Goal: Task Accomplishment & Management: Complete application form

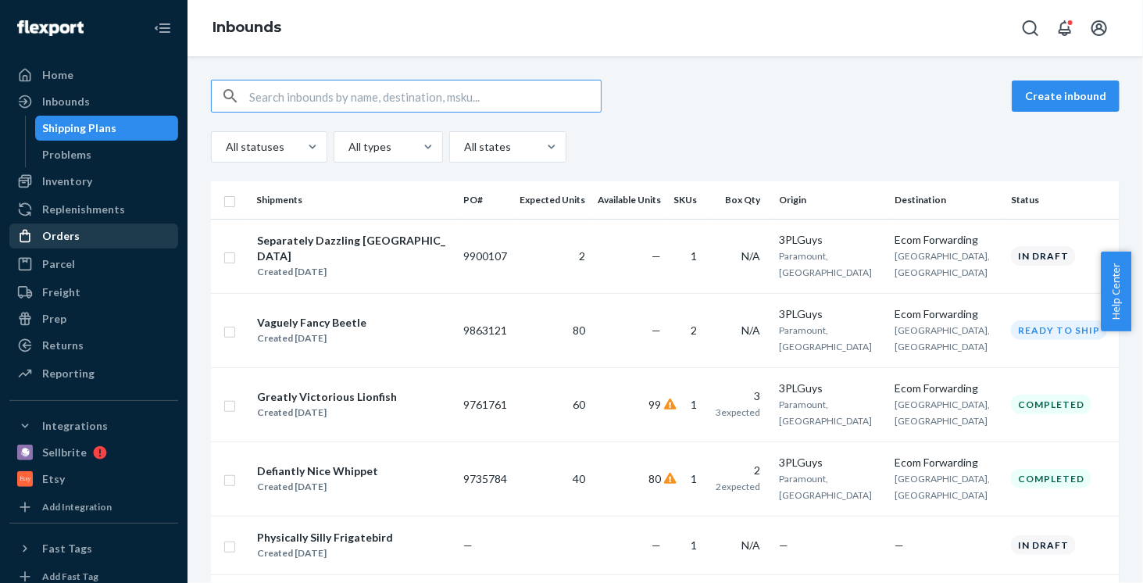
click at [66, 239] on div "Orders" at bounding box center [60, 236] width 37 height 16
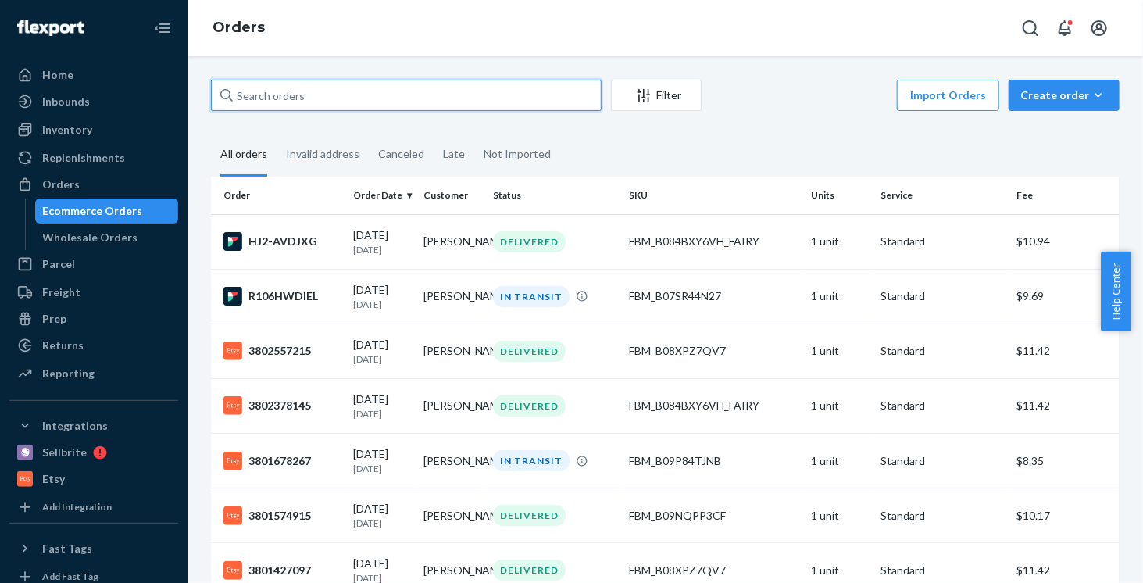
click at [433, 105] on input "text" at bounding box center [406, 95] width 391 height 31
paste input "[PERSON_NAME]"
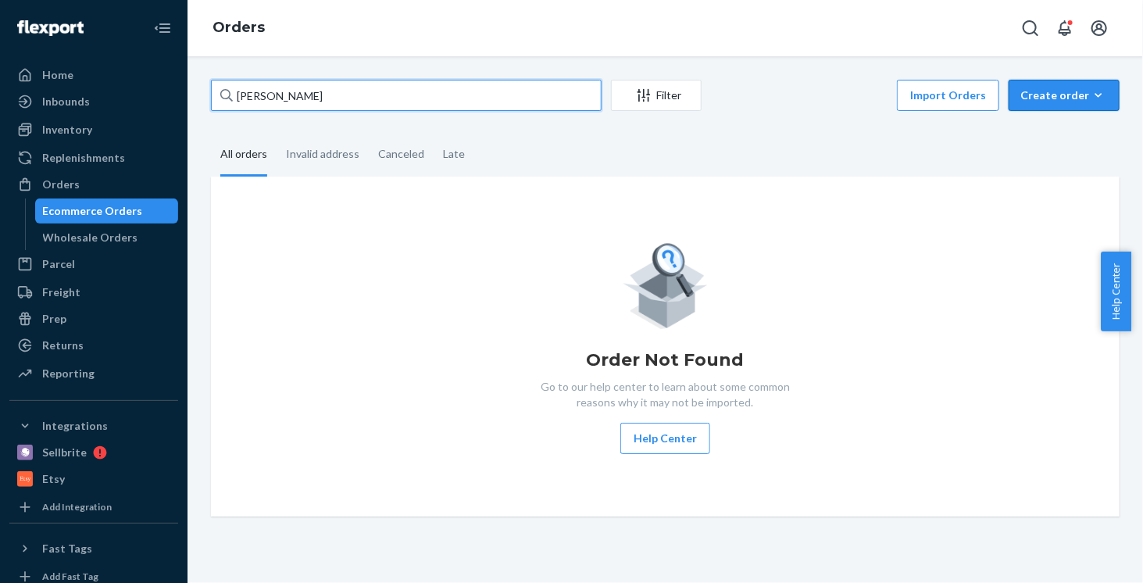
type input "[PERSON_NAME]"
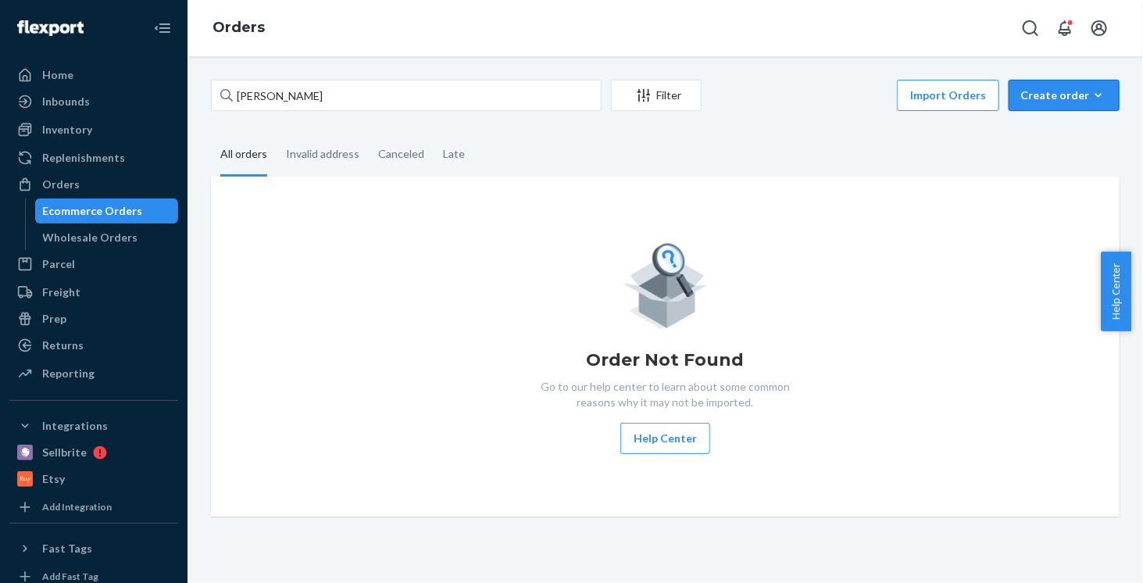
click at [1060, 104] on button "Create order Ecommerce order Removal order" at bounding box center [1063, 95] width 111 height 31
click at [1061, 138] on span "Ecommerce order" at bounding box center [1073, 132] width 97 height 11
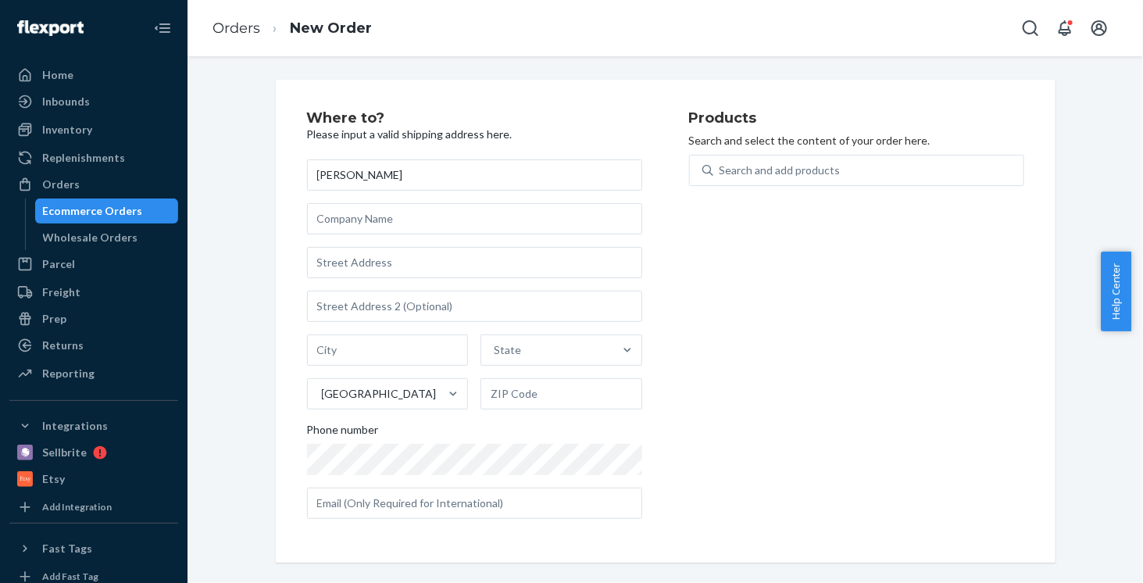
type input "[PERSON_NAME]"
click at [401, 268] on input "text" at bounding box center [474, 262] width 335 height 31
paste input "[STREET_ADDRESS][PERSON_NAME][PERSON_NAME]"
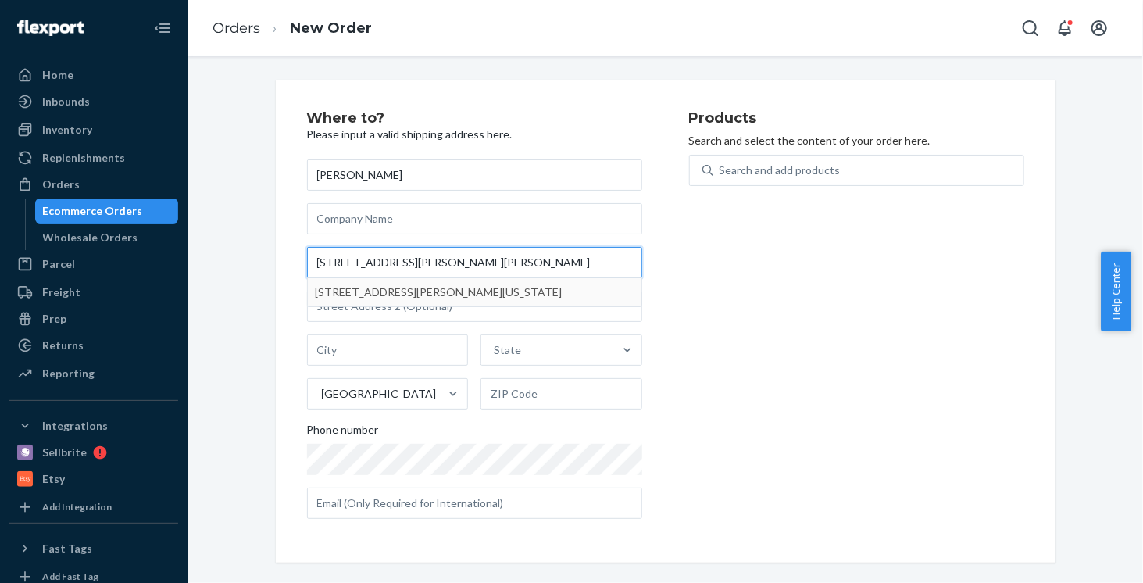
type input "[STREET_ADDRESS][PERSON_NAME][PERSON_NAME]"
type input "[PERSON_NAME]"
type input "60421"
type input "[STREET_ADDRESS][PERSON_NAME]"
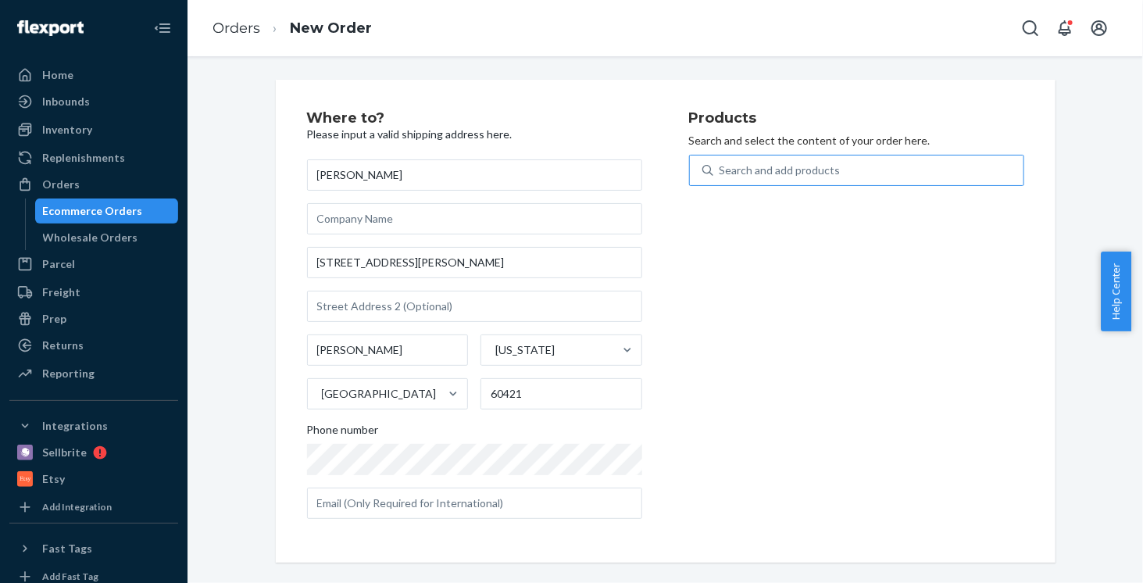
click at [748, 180] on div "Search and add products" at bounding box center [868, 170] width 310 height 28
click at [721, 178] on input "Search and add products" at bounding box center [720, 170] width 2 height 16
type input "small"
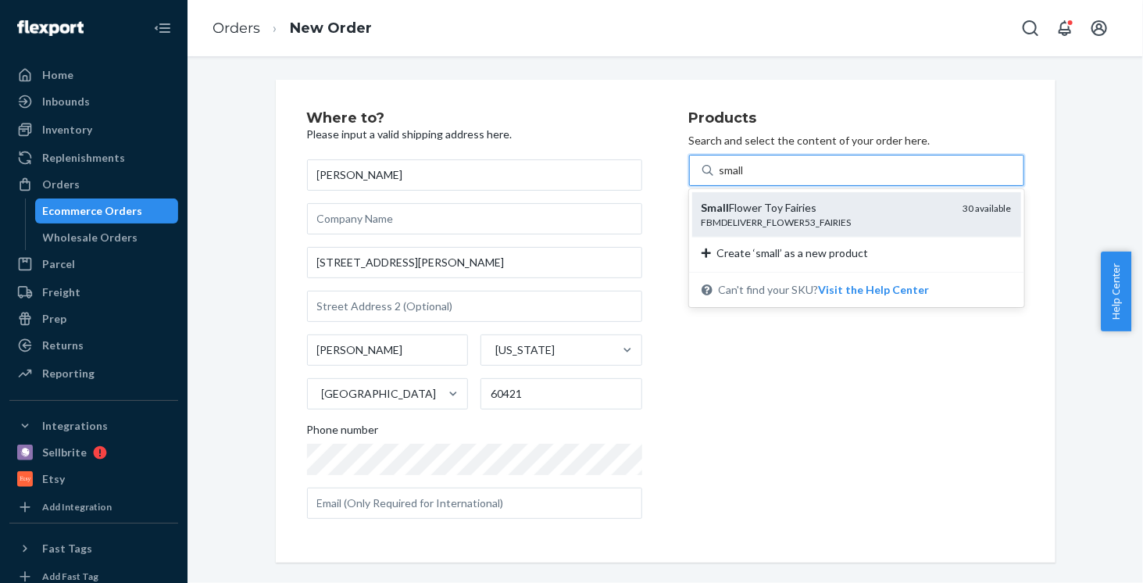
click at [790, 201] on div "Small Flower Toy Fairies" at bounding box center [825, 208] width 249 height 16
click at [746, 178] on input "small" at bounding box center [732, 170] width 27 height 16
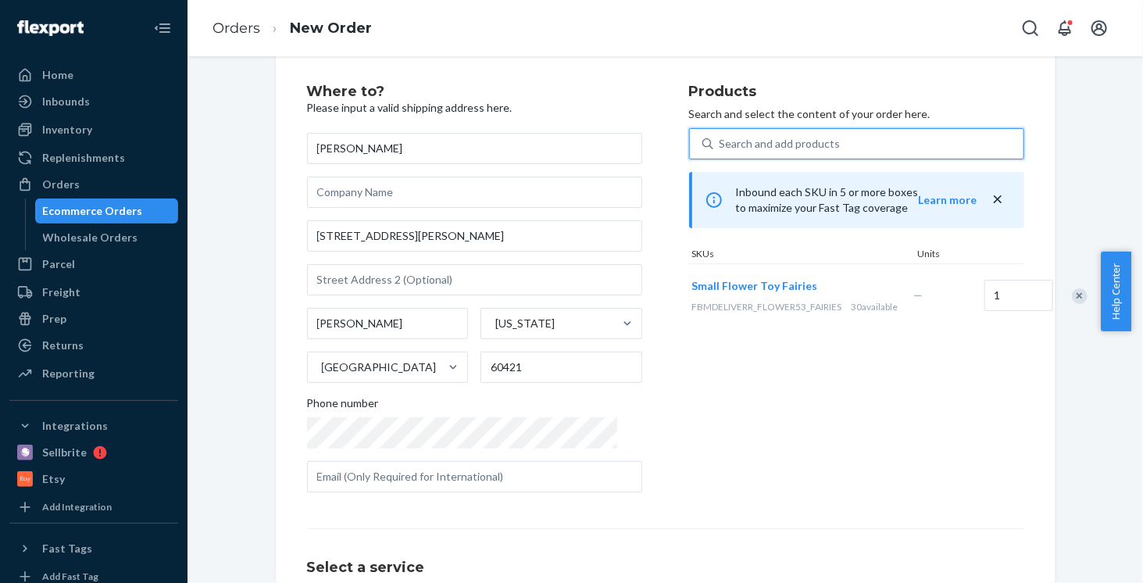
scroll to position [175, 0]
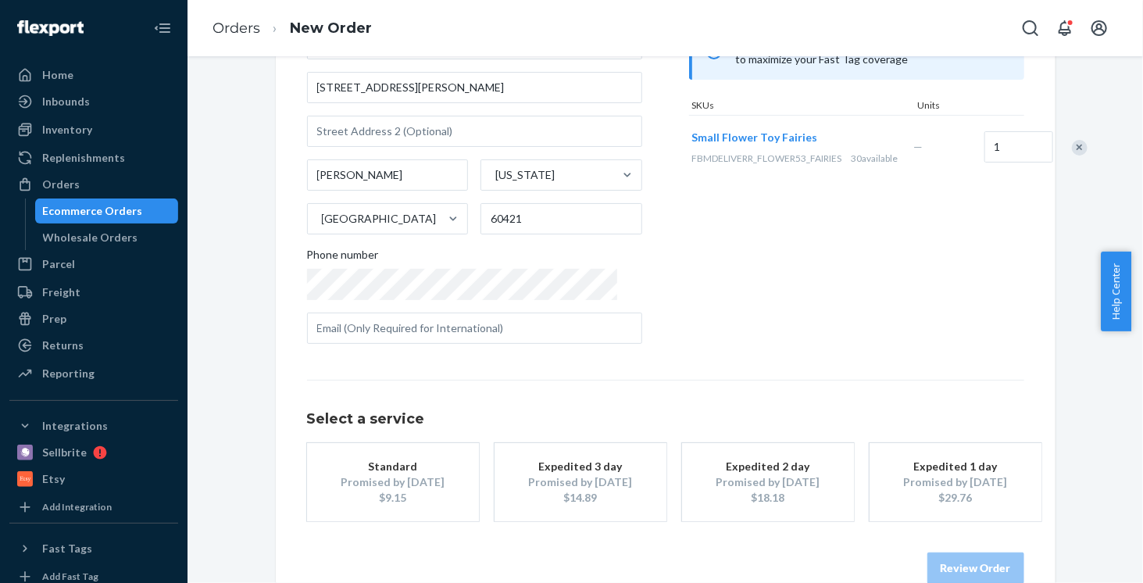
click at [373, 487] on div "Promised by [DATE]" at bounding box center [392, 482] width 125 height 16
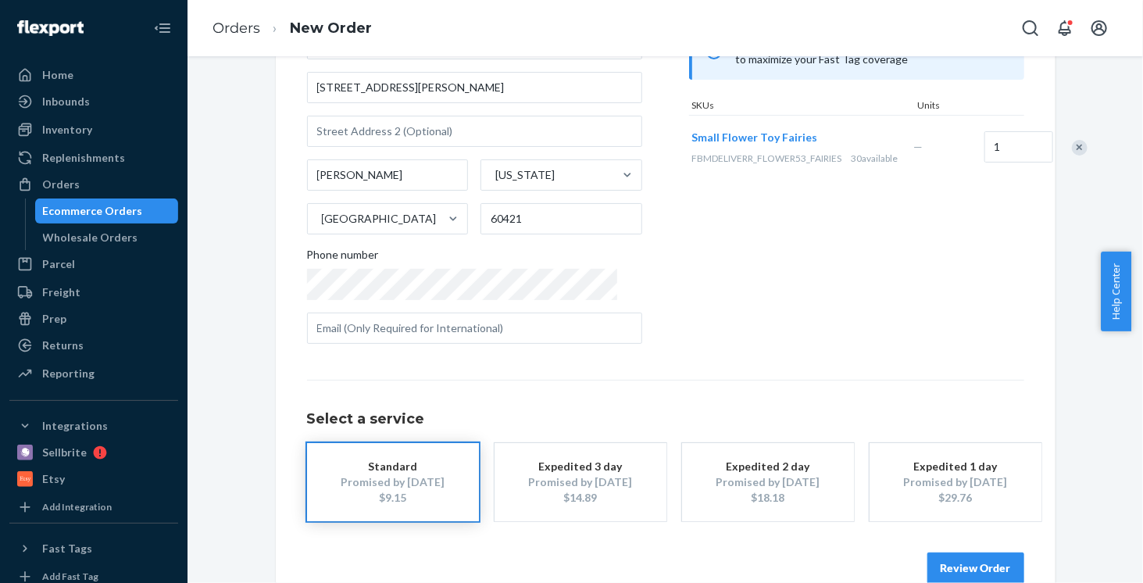
click at [961, 559] on button "Review Order" at bounding box center [975, 567] width 97 height 31
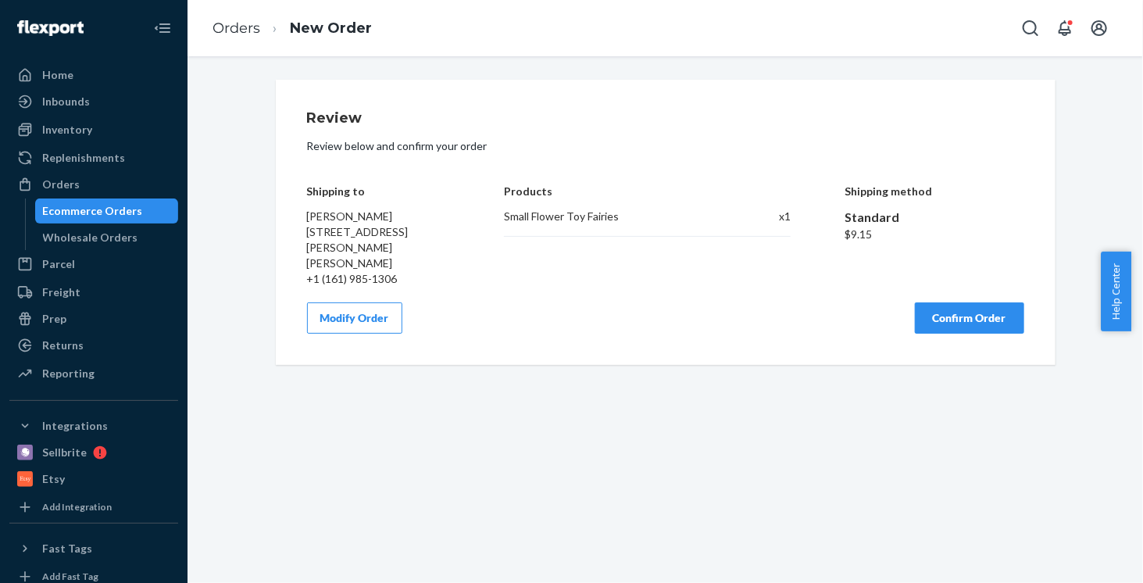
click at [982, 303] on button "Confirm Order" at bounding box center [969, 317] width 109 height 31
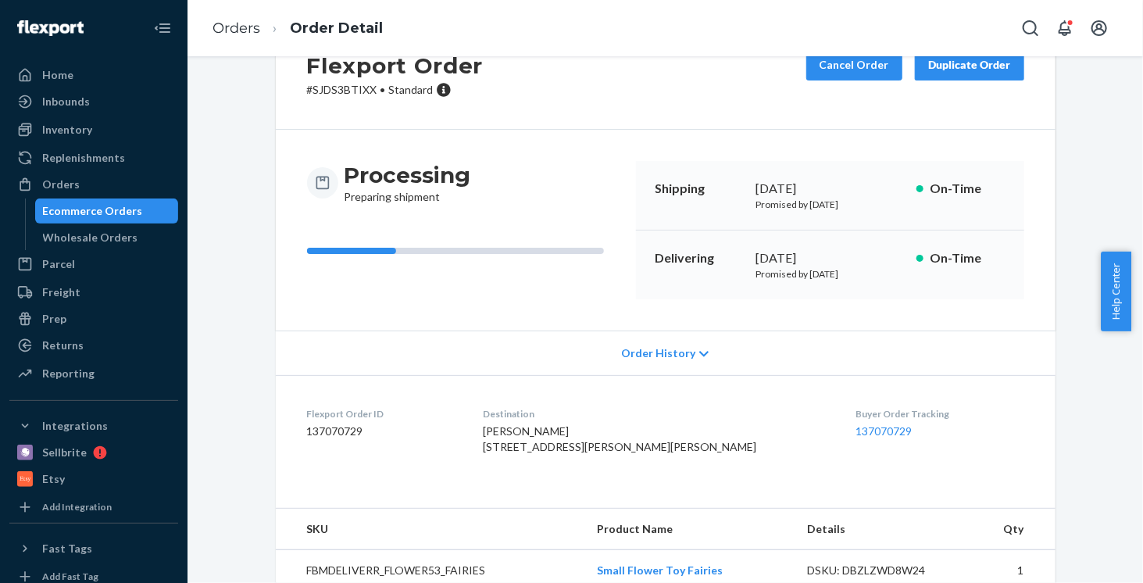
scroll to position [117, 0]
